Goal: Information Seeking & Learning: Learn about a topic

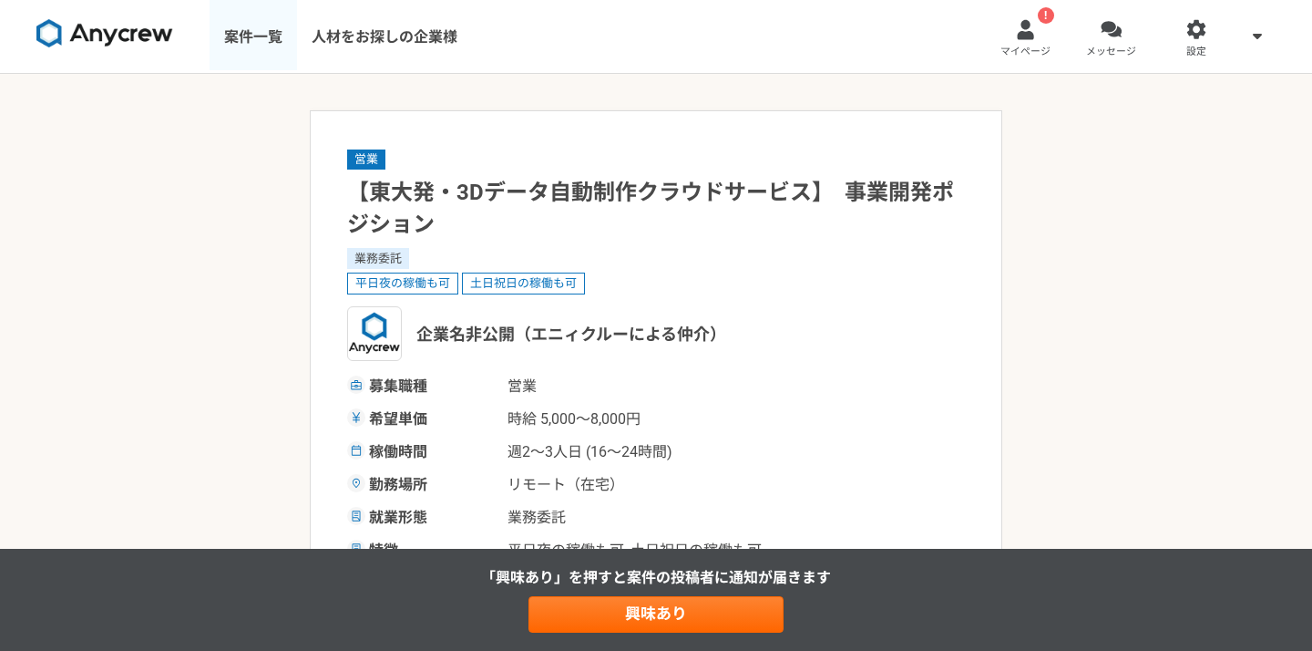
click at [271, 32] on link "案件一覧" at bounding box center [253, 36] width 87 height 73
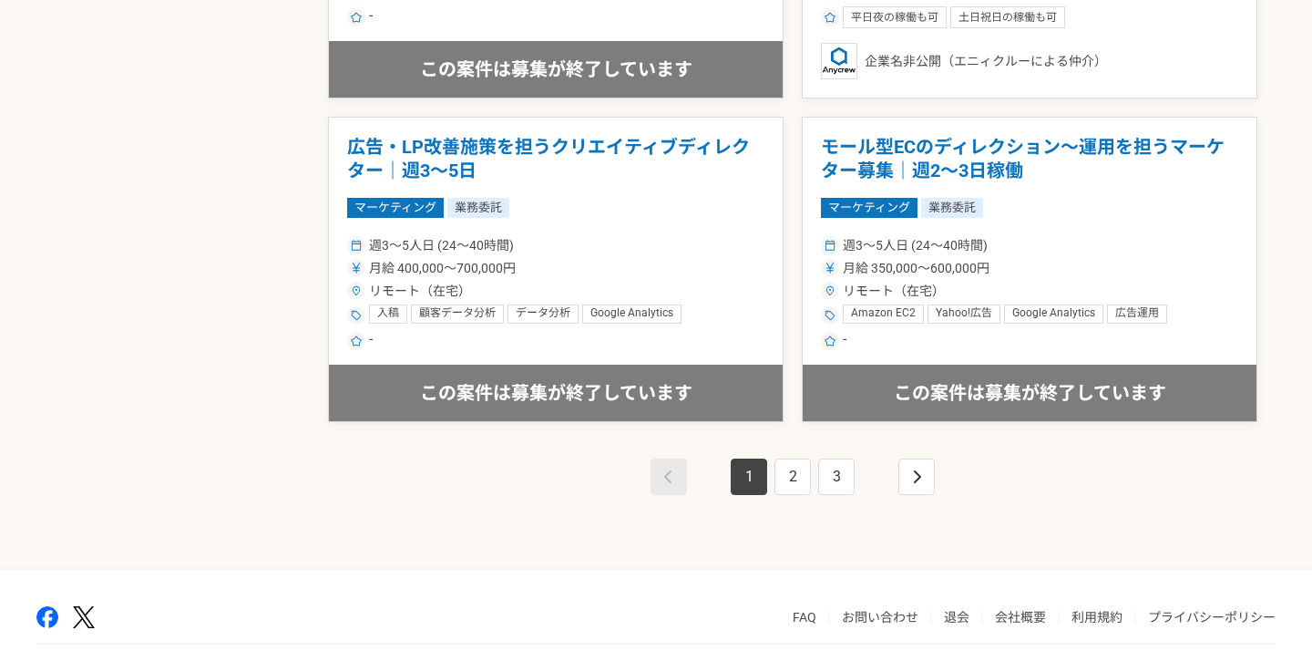
scroll to position [3188, 0]
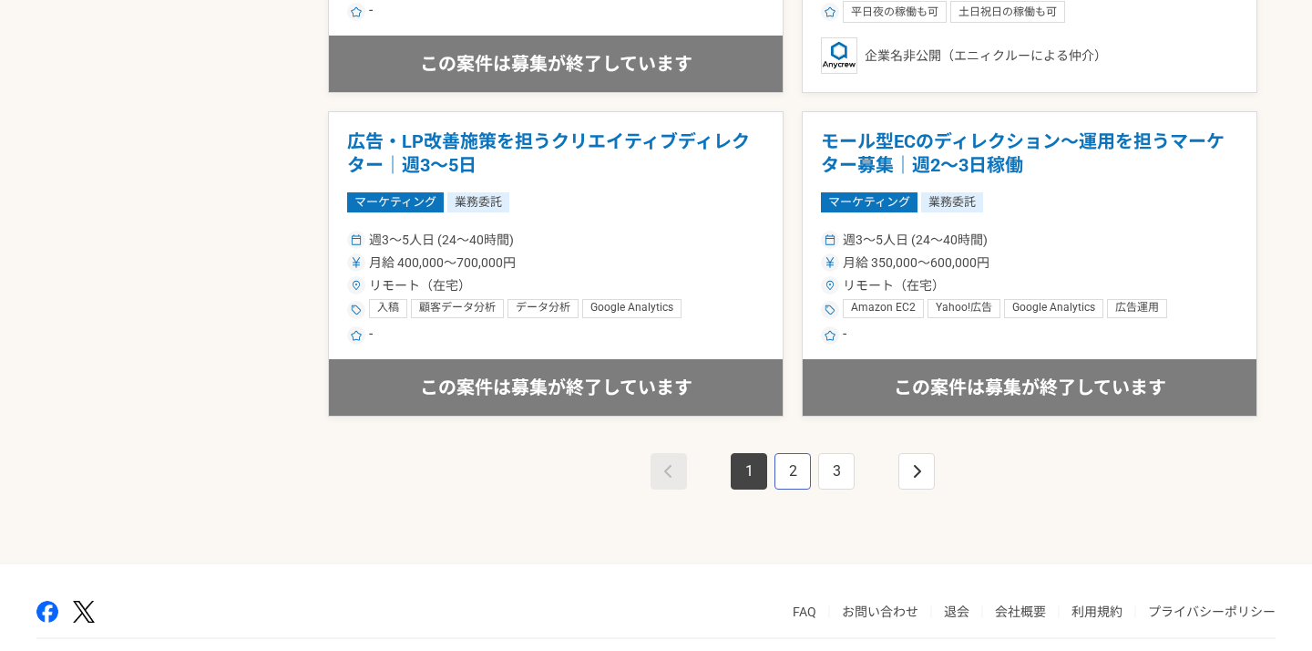
click at [803, 478] on link "2" at bounding box center [792, 471] width 36 height 36
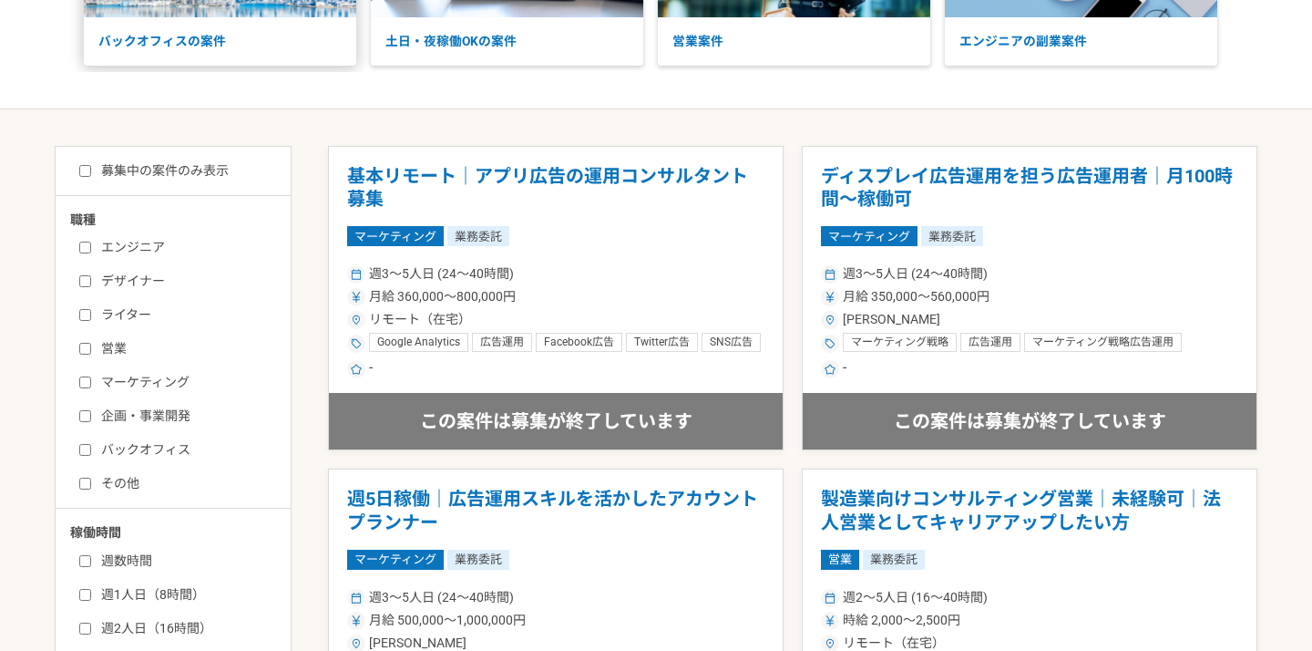
scroll to position [50, 0]
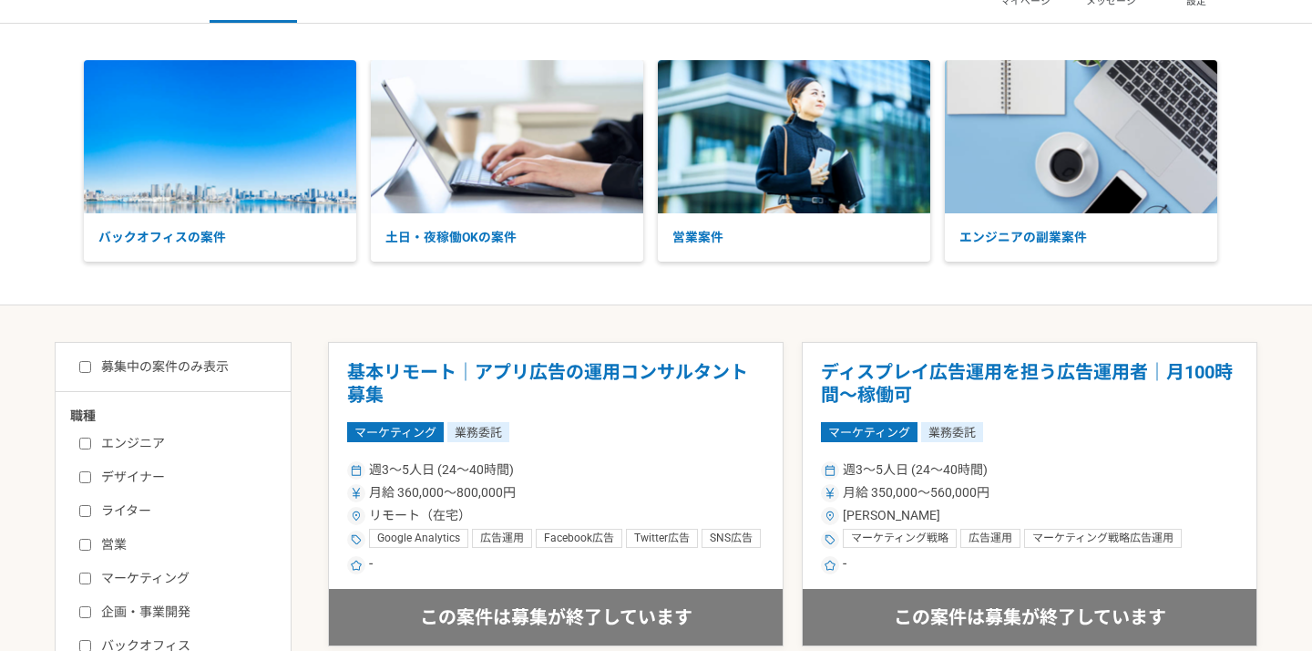
click at [84, 364] on input "募集中の案件のみ表示" at bounding box center [85, 367] width 12 height 12
checkbox input "true"
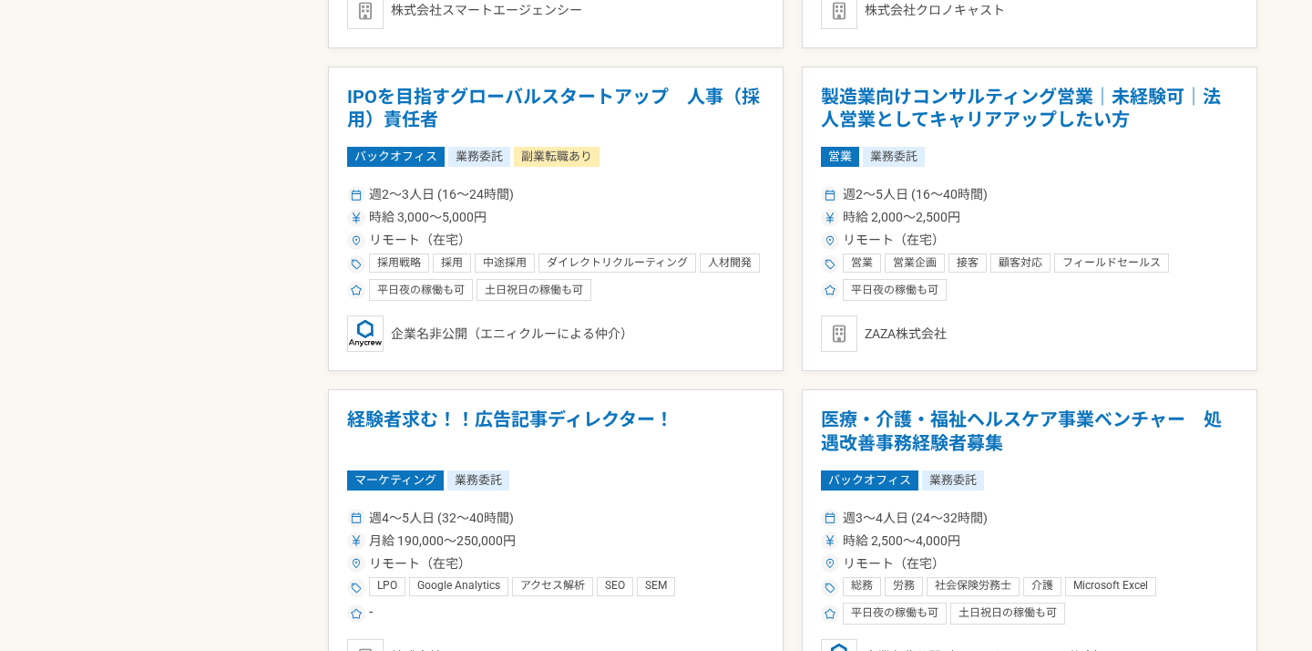
scroll to position [2912, 0]
